Goal: Information Seeking & Learning: Understand process/instructions

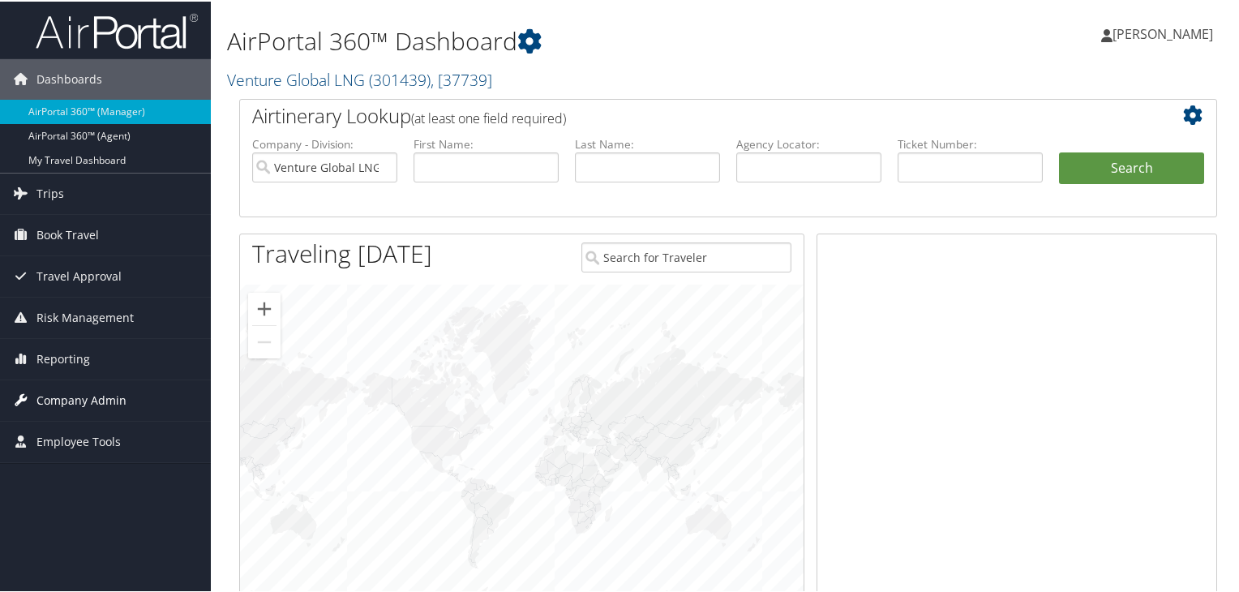
click at [76, 393] on span "Company Admin" at bounding box center [81, 399] width 90 height 41
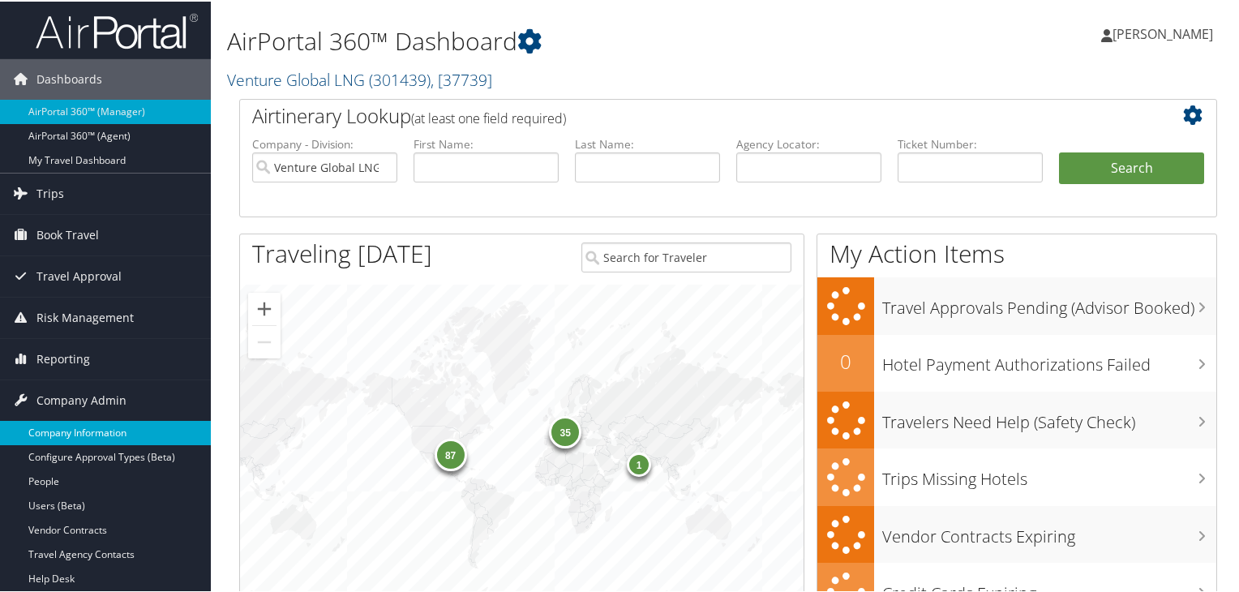
click at [104, 429] on link "Company Information" at bounding box center [105, 431] width 211 height 24
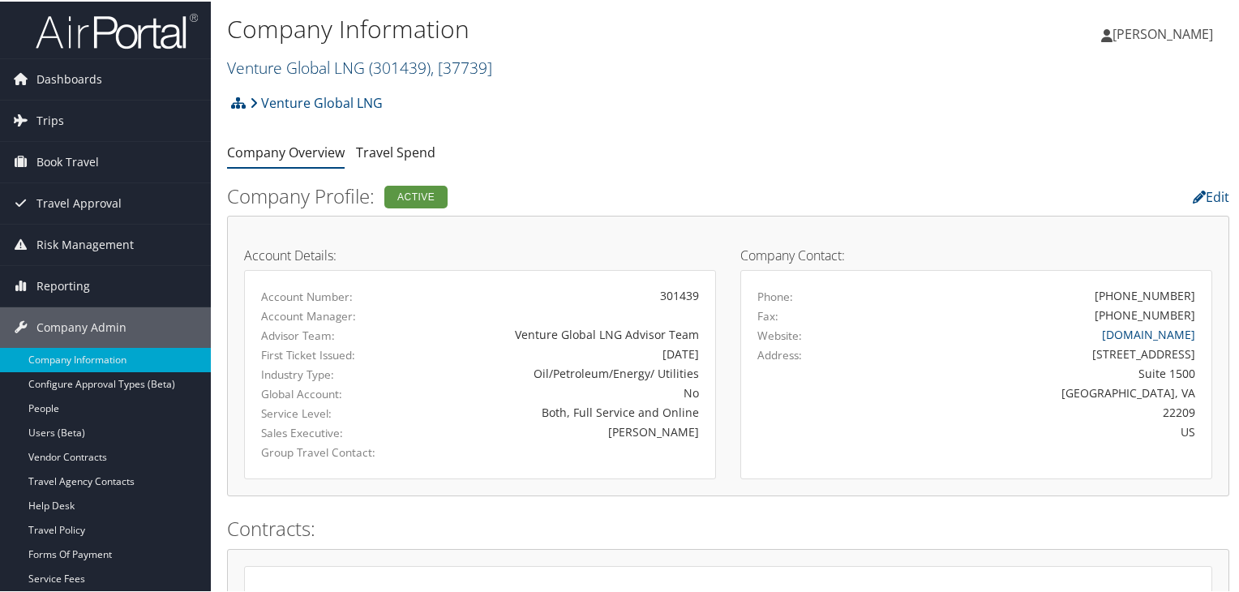
click at [317, 65] on link "Venture Global LNG ( 301439 ) , [ 37739 ]" at bounding box center [359, 66] width 265 height 22
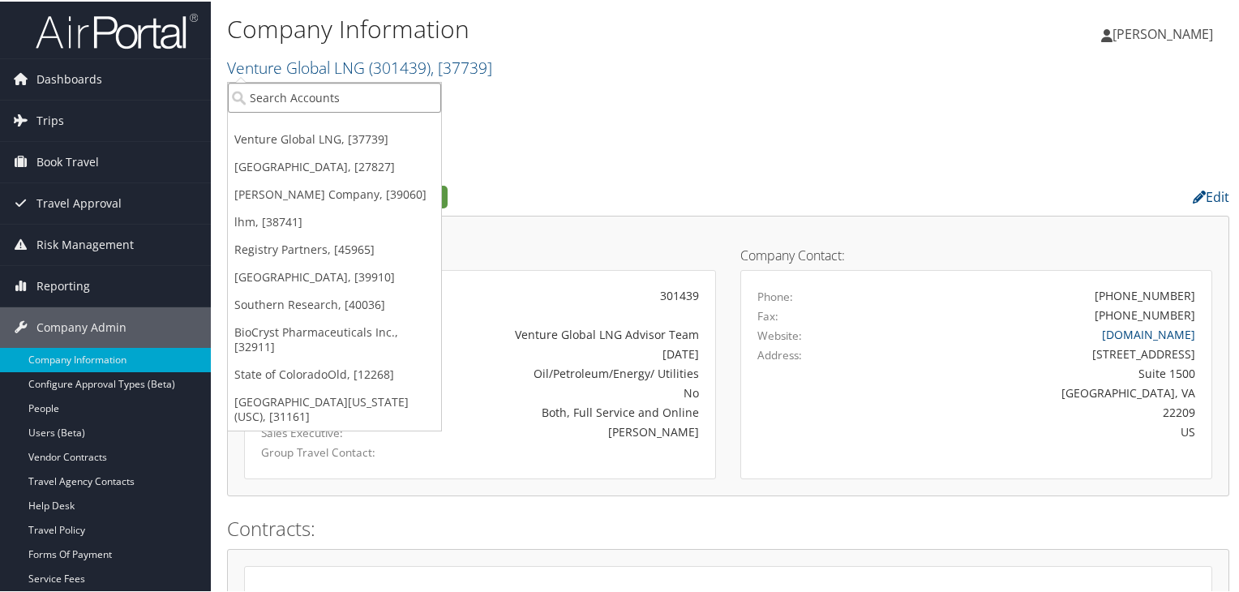
click at [312, 94] on input "search" at bounding box center [334, 96] width 213 height 30
click at [299, 90] on input "search" at bounding box center [334, 96] width 213 height 30
type input "trove"
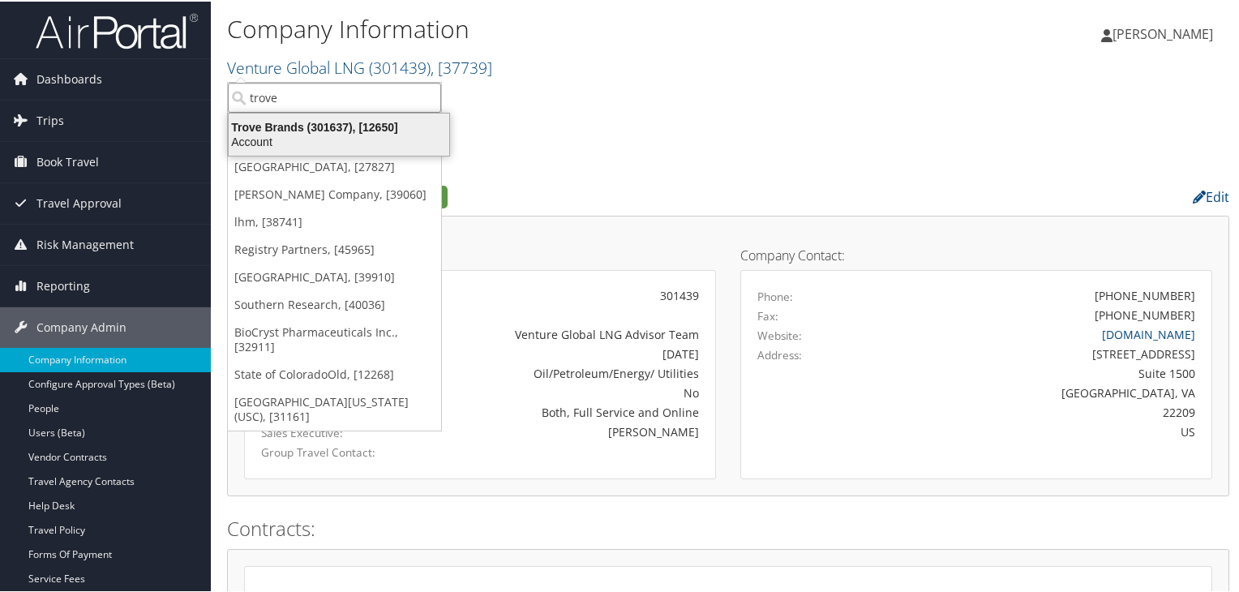
click at [314, 126] on div "Trove Brands (301637), [12650]" at bounding box center [339, 125] width 240 height 15
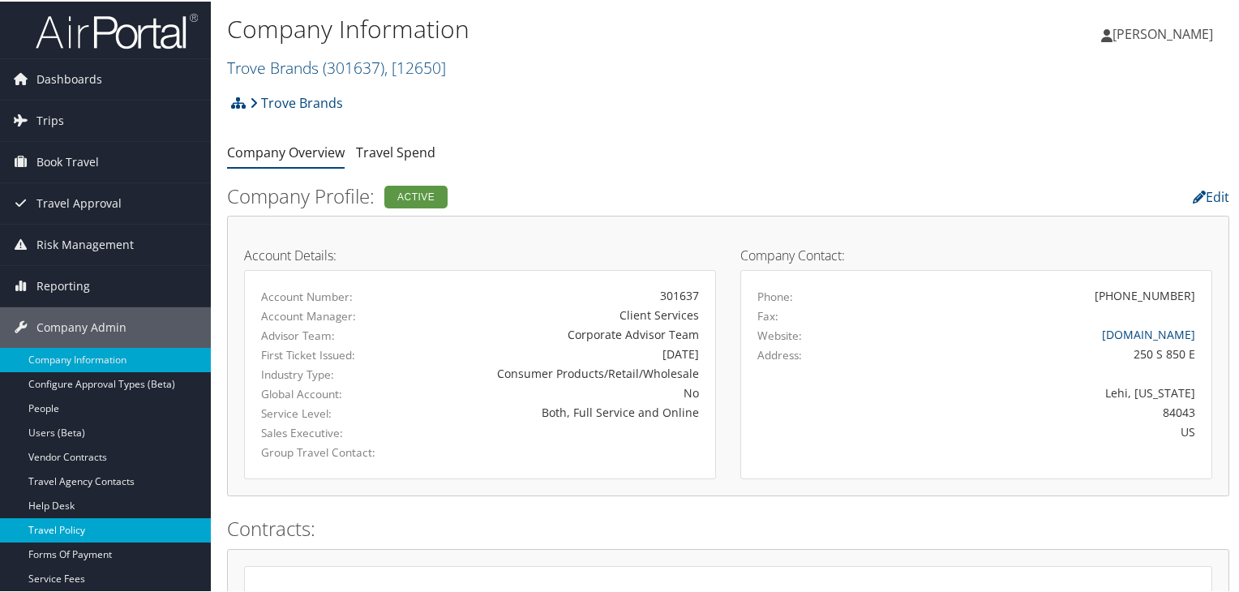
click at [83, 527] on link "Travel Policy" at bounding box center [105, 528] width 211 height 24
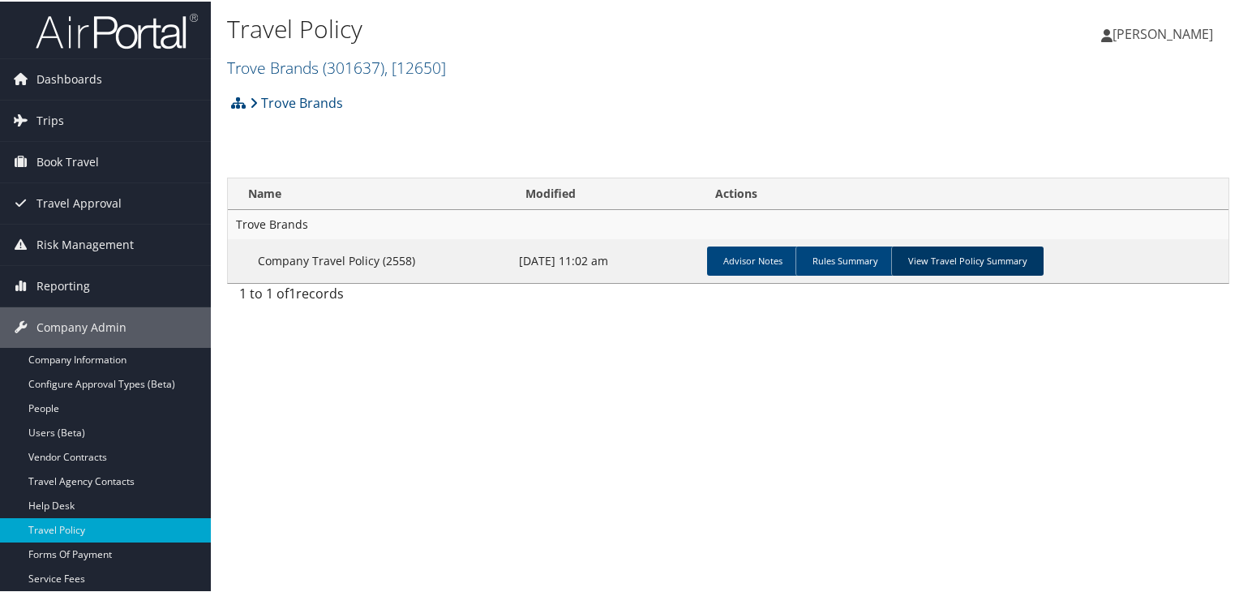
click at [940, 255] on link "View Travel Policy Summary" at bounding box center [967, 259] width 152 height 29
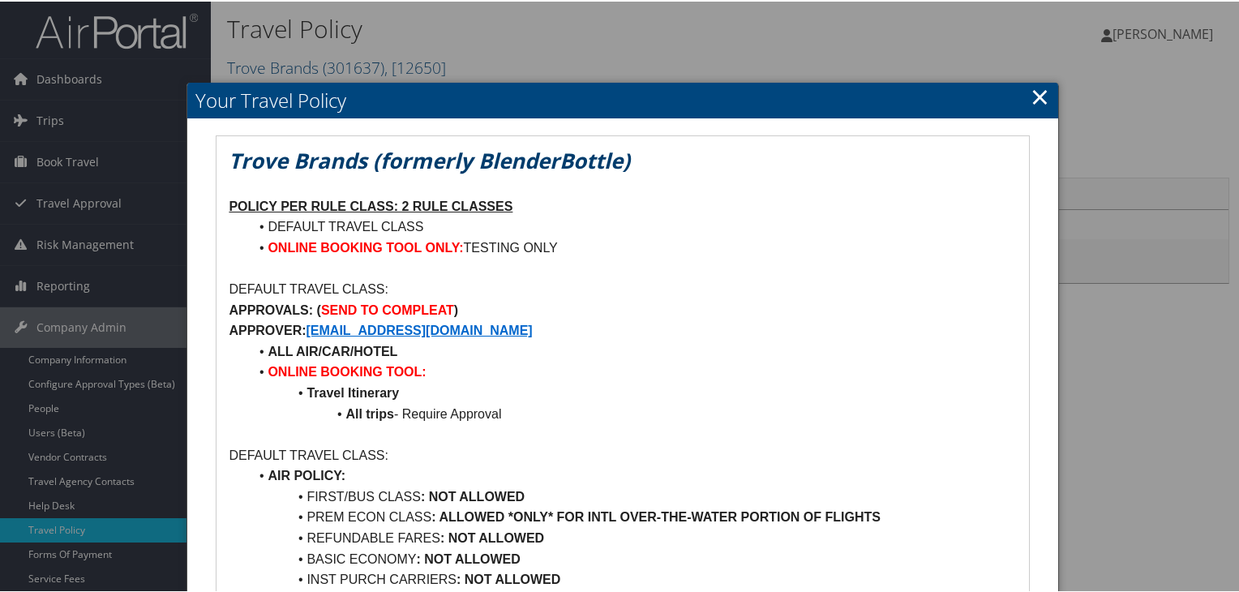
click at [1030, 92] on link "×" at bounding box center [1039, 95] width 19 height 32
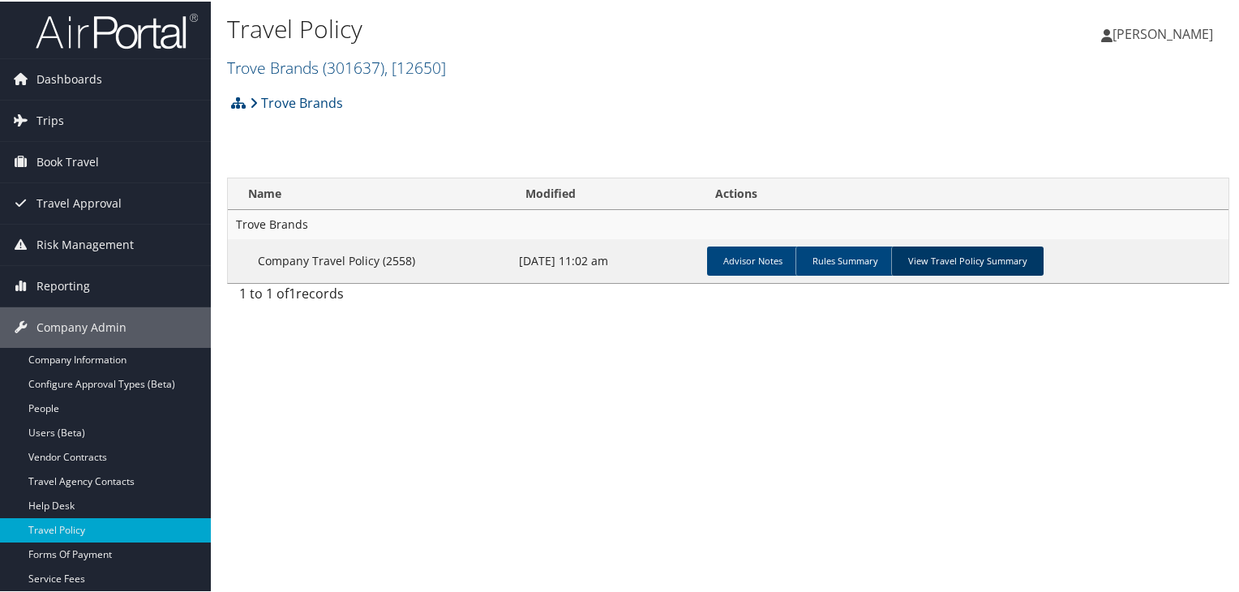
click at [987, 252] on link "View Travel Policy Summary" at bounding box center [967, 259] width 152 height 29
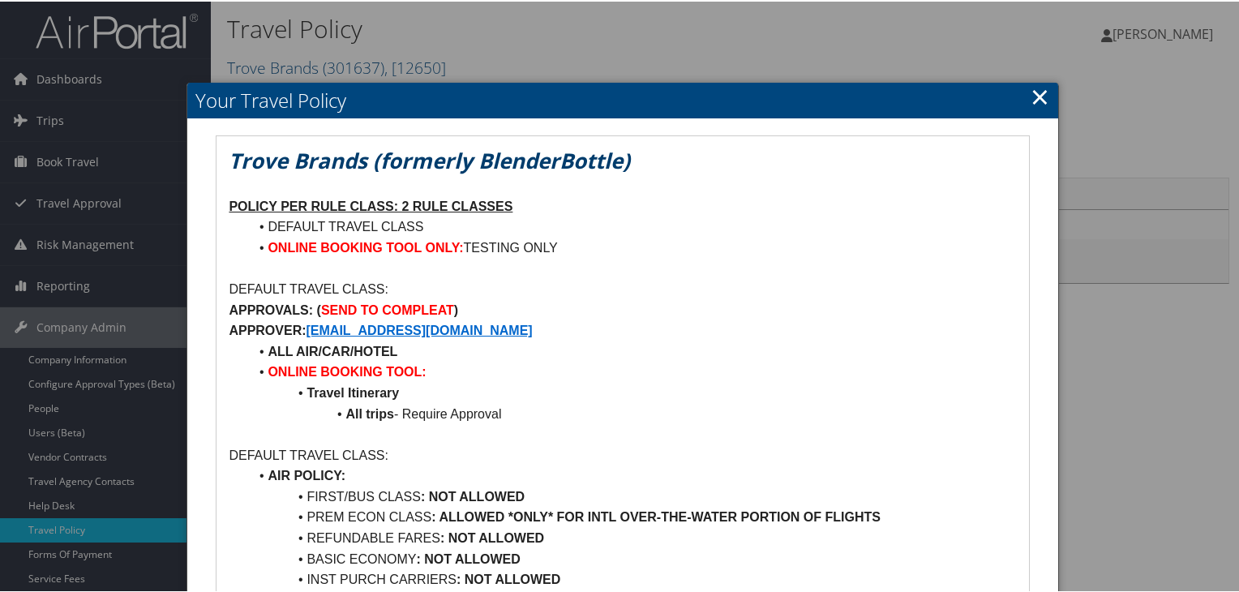
click at [1030, 92] on link "×" at bounding box center [1039, 95] width 19 height 32
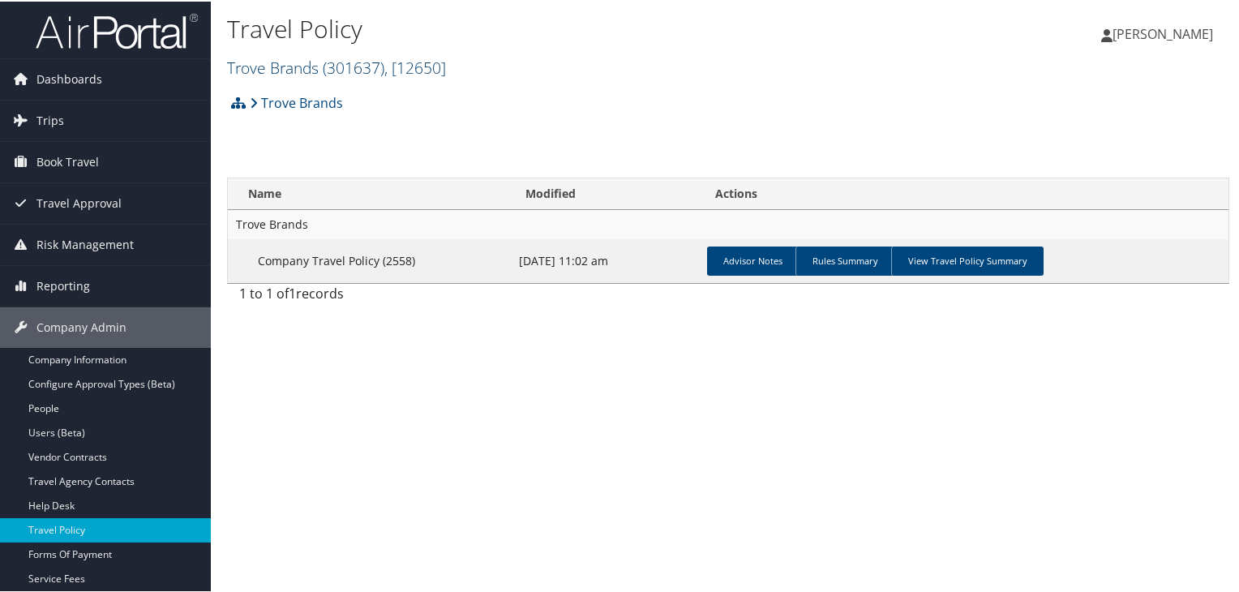
click at [302, 67] on link "Trove Brands ( 301637 ) , [ 12650 ]" at bounding box center [336, 66] width 219 height 22
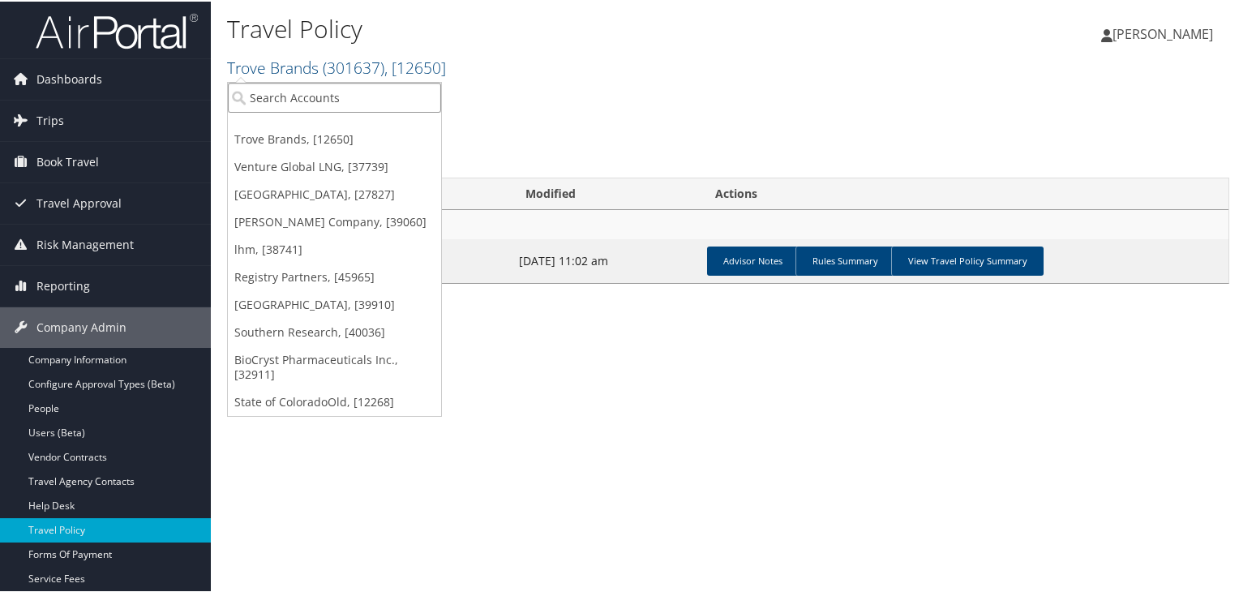
click at [302, 96] on input "search" at bounding box center [334, 96] width 213 height 30
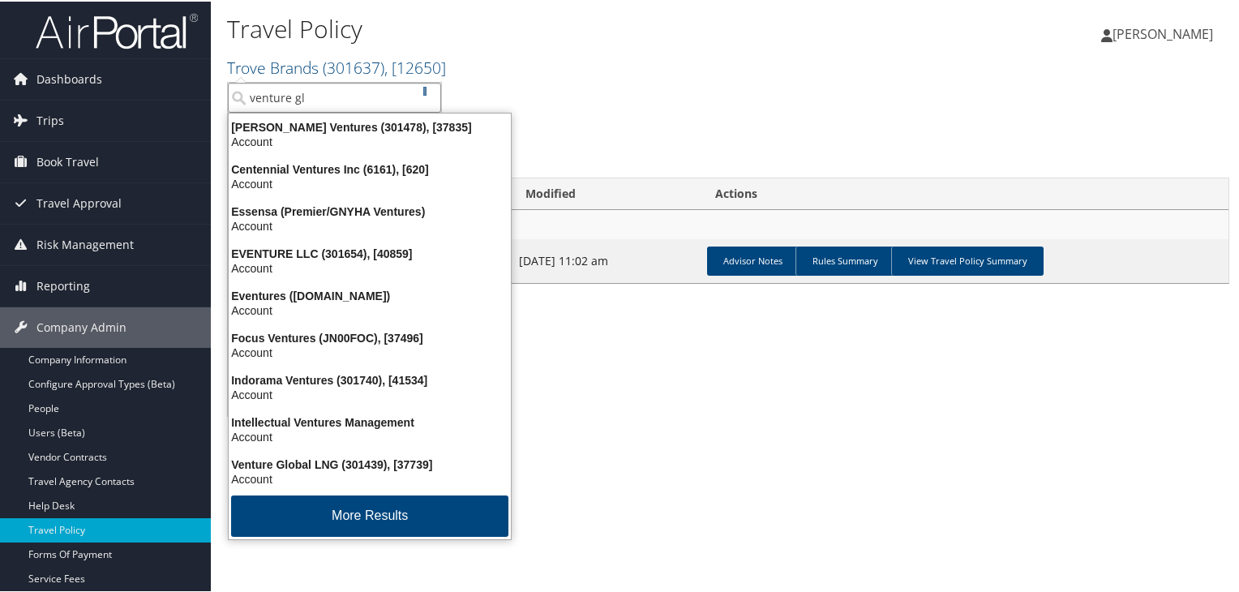
type input "venture glo"
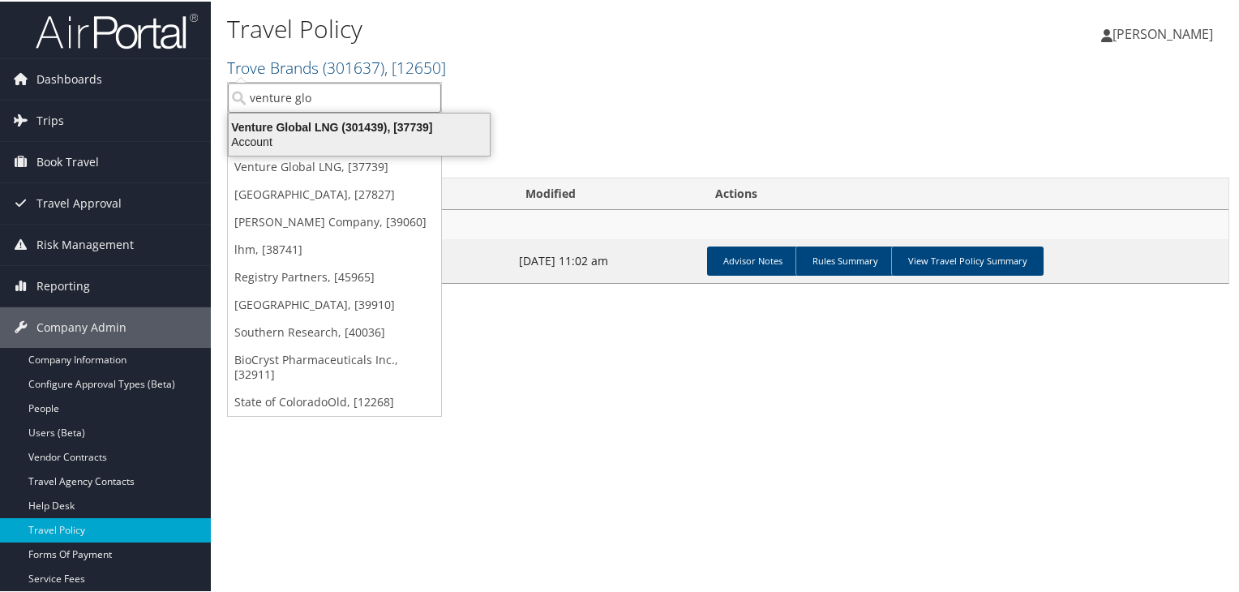
click at [336, 125] on div "Venture Global LNG (301439), [37739]" at bounding box center [359, 125] width 280 height 15
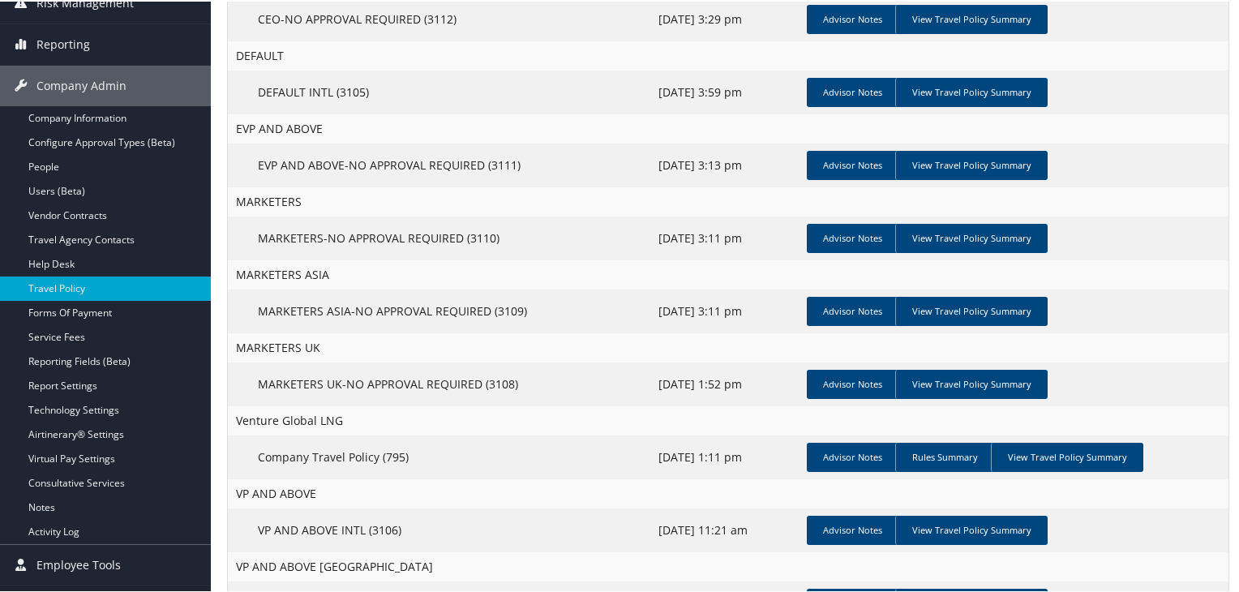
scroll to position [243, 0]
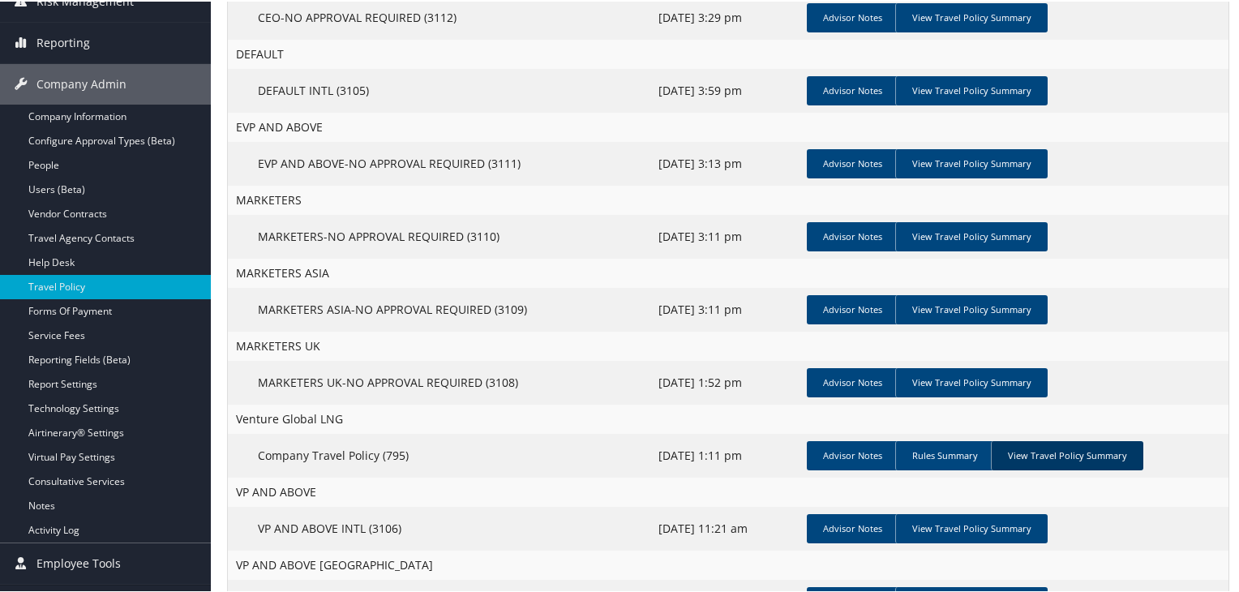
click at [1094, 461] on link "View Travel Policy Summary" at bounding box center [1067, 453] width 152 height 29
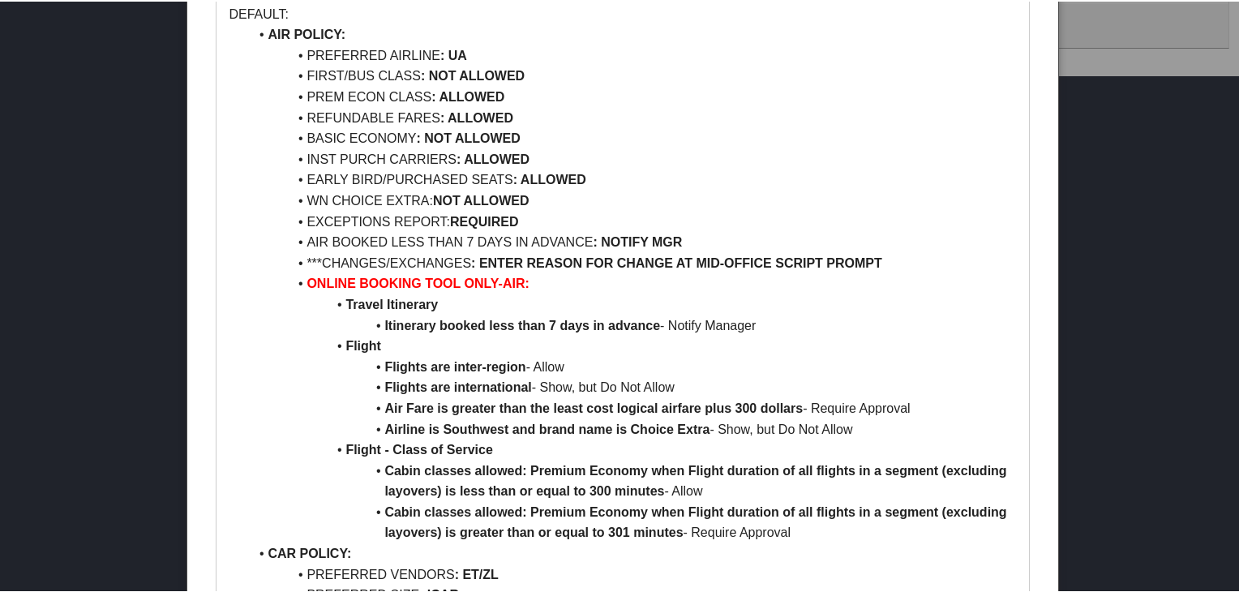
scroll to position [324, 0]
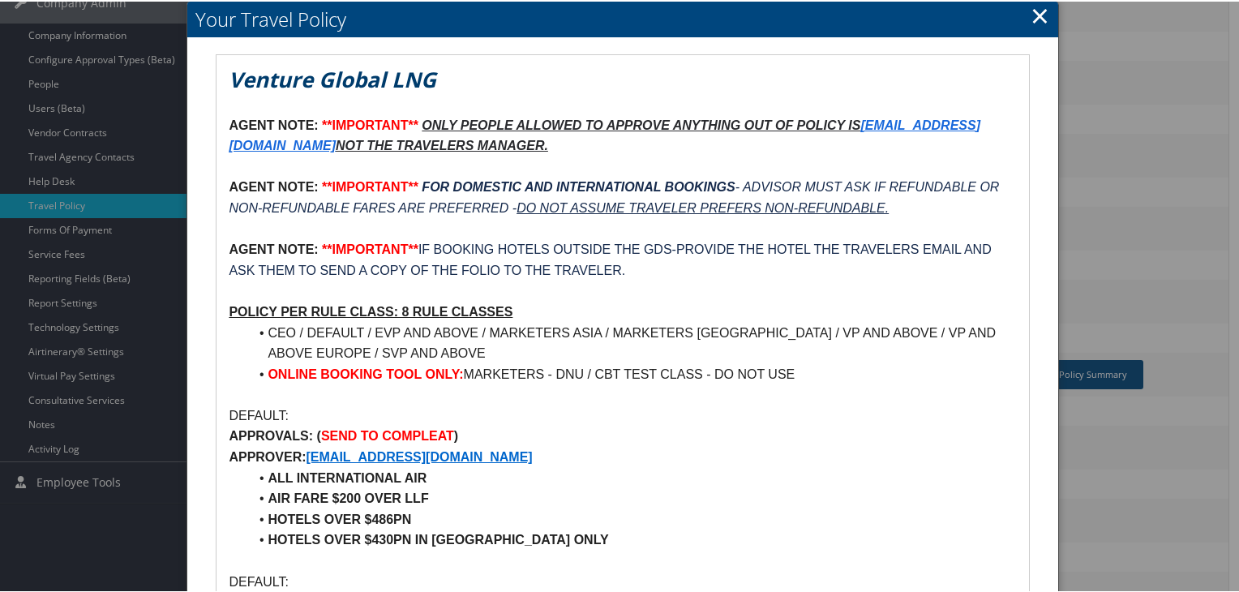
click at [1043, 17] on h2 "Your Travel Policy" at bounding box center [622, 18] width 870 height 36
click at [1037, 18] on link "×" at bounding box center [1039, 14] width 19 height 32
